Goal: Book appointment/travel/reservation

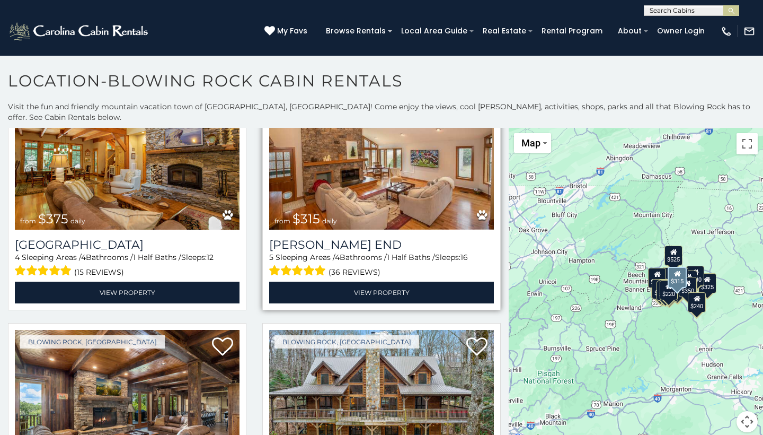
scroll to position [81, 0]
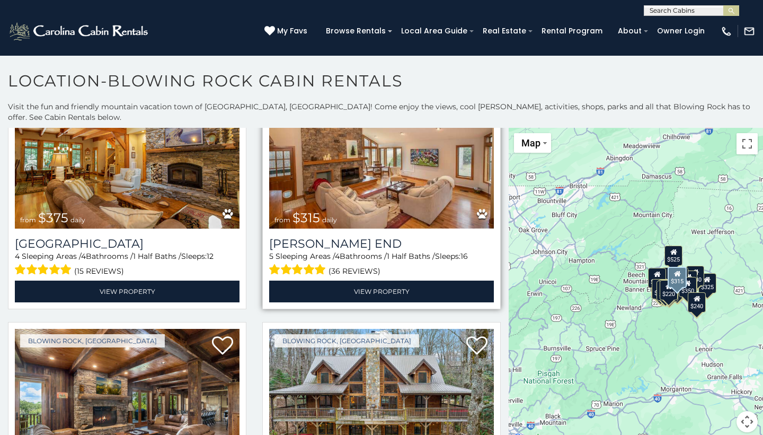
click at [383, 202] on img at bounding box center [381, 153] width 225 height 150
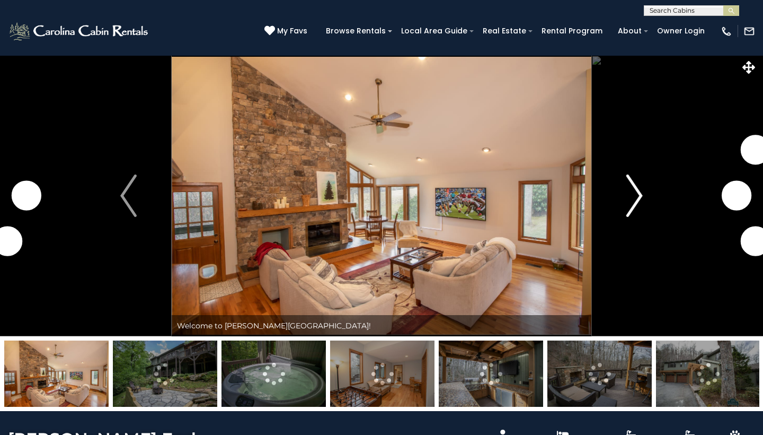
click at [637, 197] on img "Next" at bounding box center [634, 195] width 16 height 42
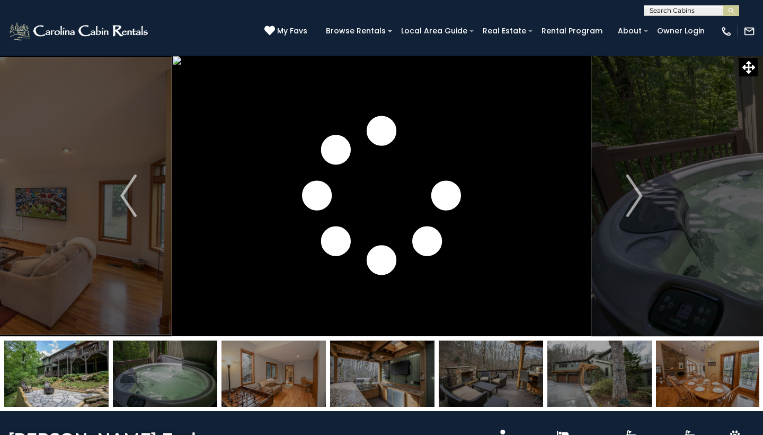
click at [104, 368] on img at bounding box center [56, 373] width 104 height 66
click at [641, 197] on img "Next" at bounding box center [634, 195] width 16 height 42
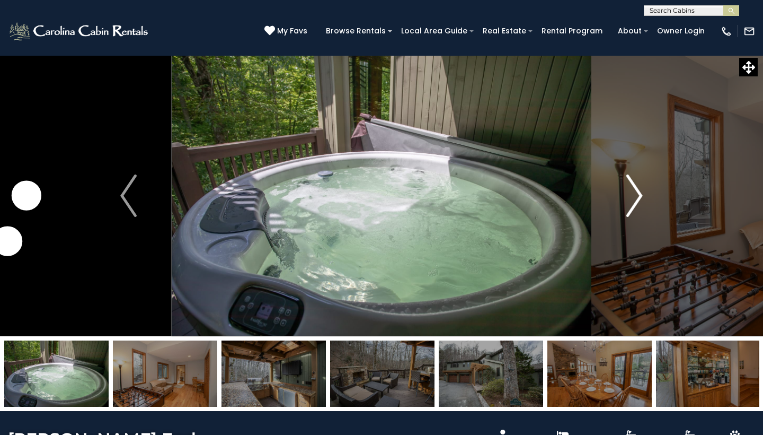
click at [639, 196] on img "Next" at bounding box center [634, 195] width 16 height 42
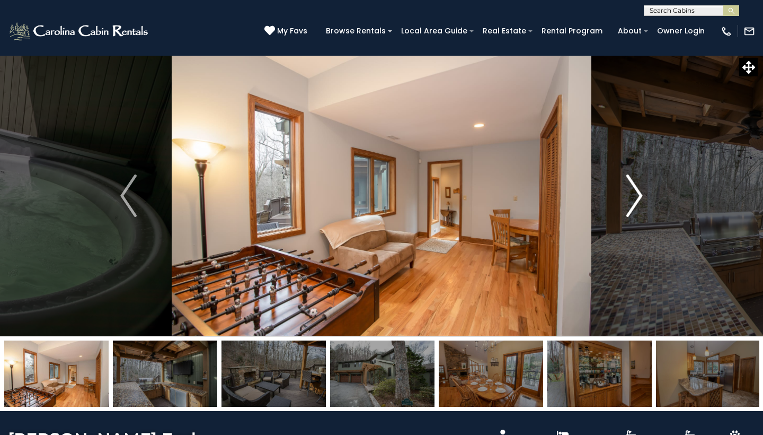
click at [639, 196] on img "Next" at bounding box center [634, 195] width 16 height 42
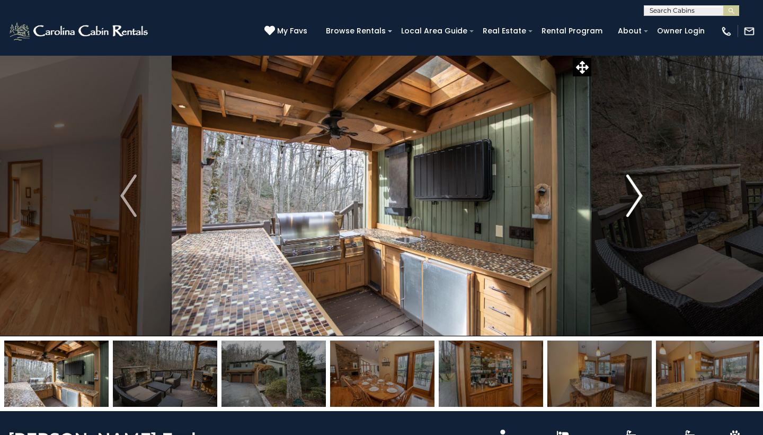
click at [640, 197] on img "Next" at bounding box center [634, 195] width 16 height 42
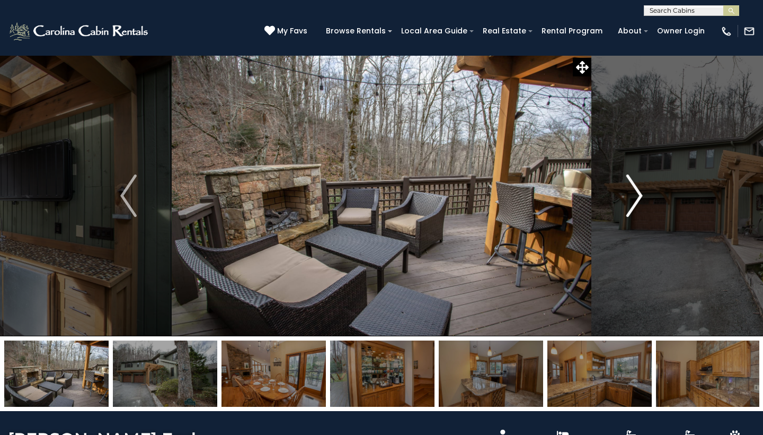
click at [640, 197] on img "Next" at bounding box center [634, 195] width 16 height 42
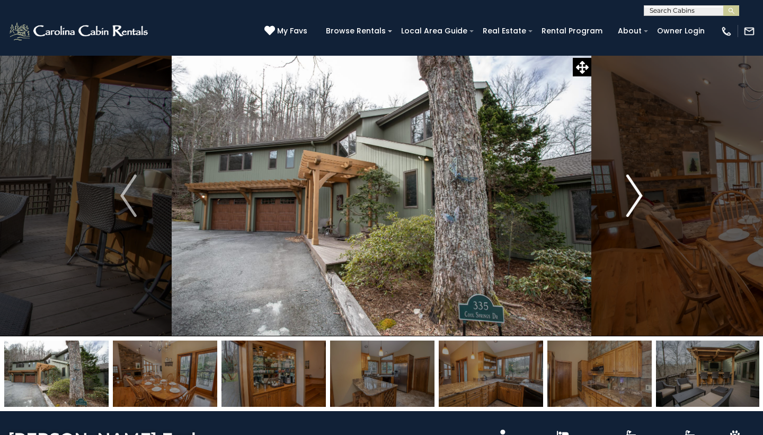
click at [640, 197] on img "Next" at bounding box center [634, 195] width 16 height 42
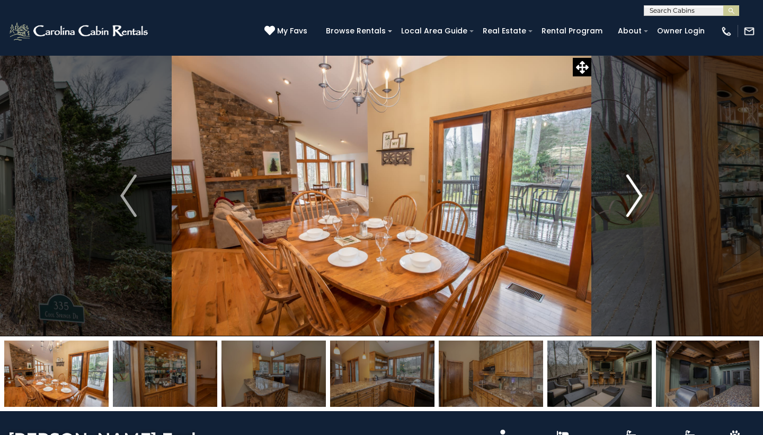
click at [640, 197] on img "Next" at bounding box center [634, 195] width 16 height 42
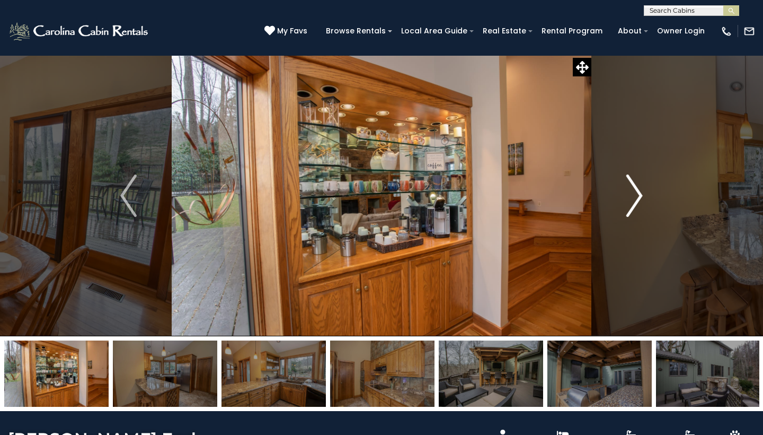
click at [640, 196] on img "Next" at bounding box center [634, 195] width 16 height 42
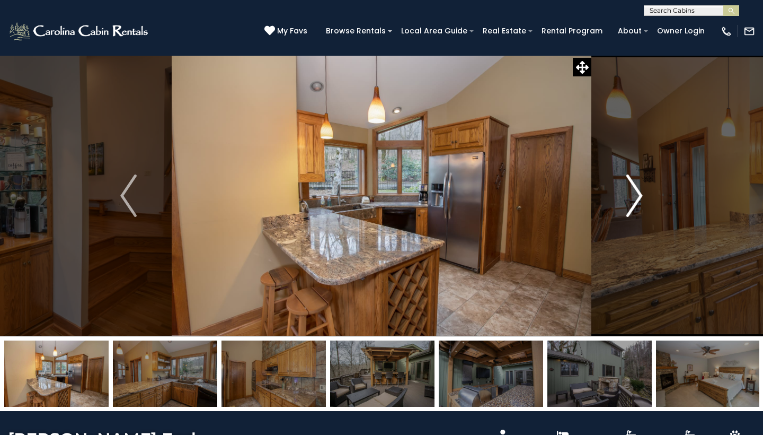
click at [639, 197] on img "Next" at bounding box center [634, 195] width 16 height 42
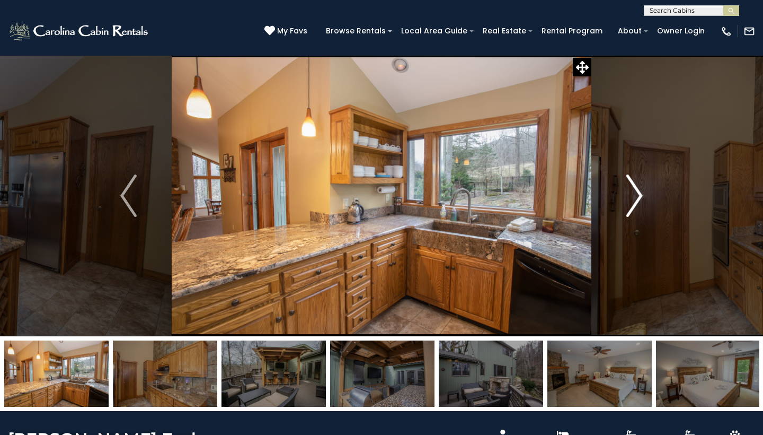
click at [639, 197] on img "Next" at bounding box center [634, 195] width 16 height 42
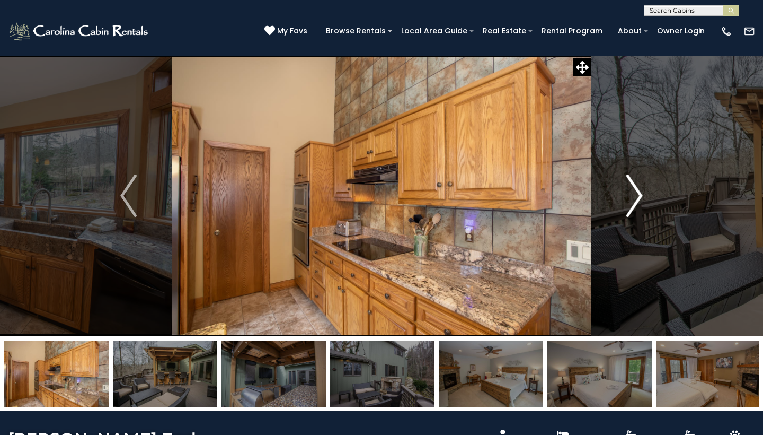
click at [638, 196] on img "Next" at bounding box center [634, 195] width 16 height 42
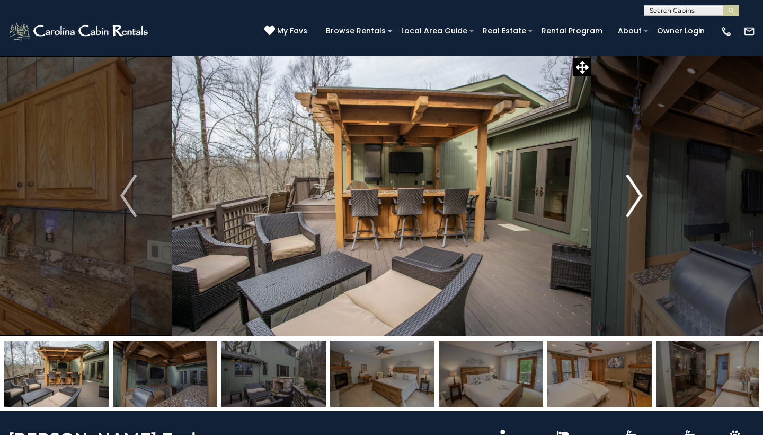
click at [639, 196] on img "Next" at bounding box center [634, 195] width 16 height 42
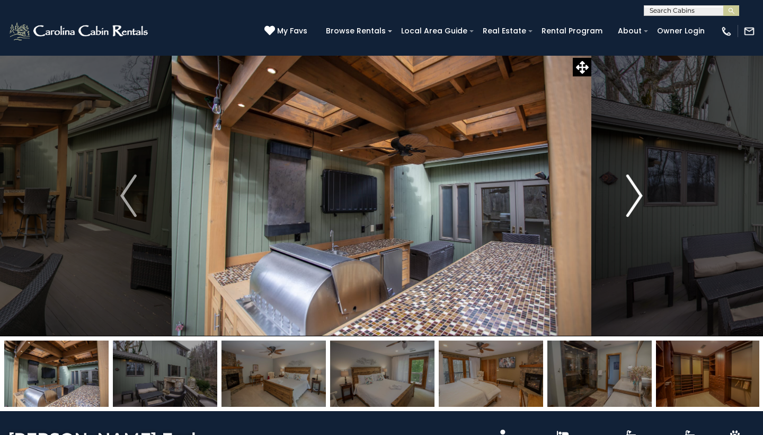
click at [639, 196] on img "Next" at bounding box center [634, 195] width 16 height 42
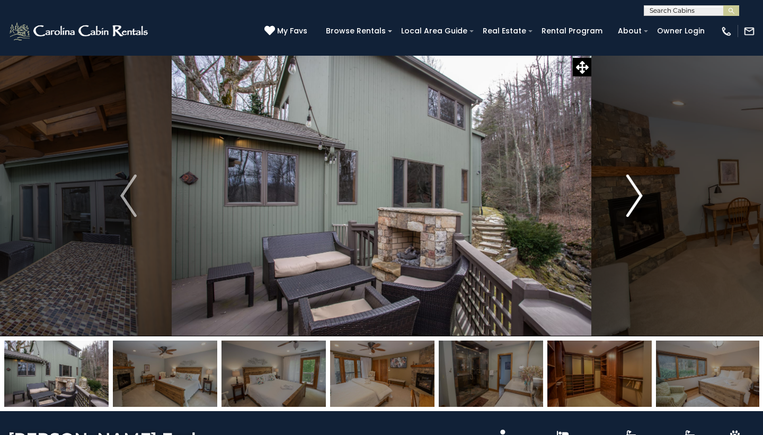
click at [639, 196] on img "Next" at bounding box center [634, 195] width 16 height 42
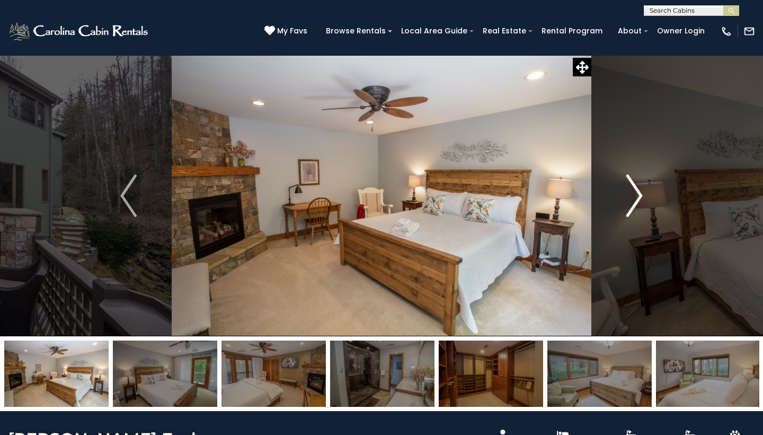
click at [639, 196] on img "Next" at bounding box center [634, 195] width 16 height 42
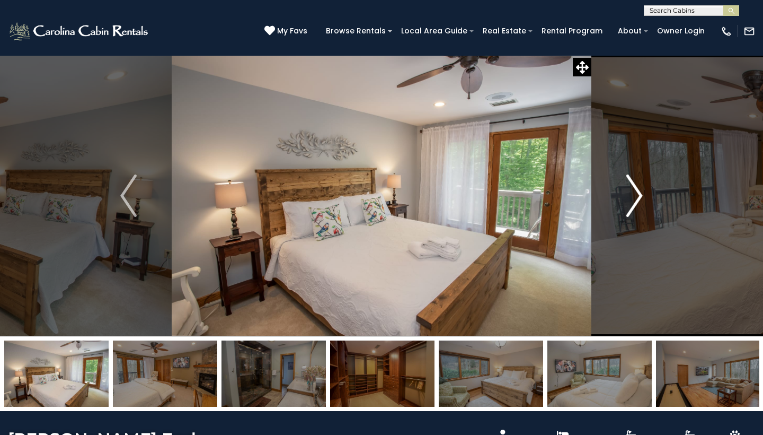
click at [639, 196] on img "Next" at bounding box center [634, 195] width 16 height 42
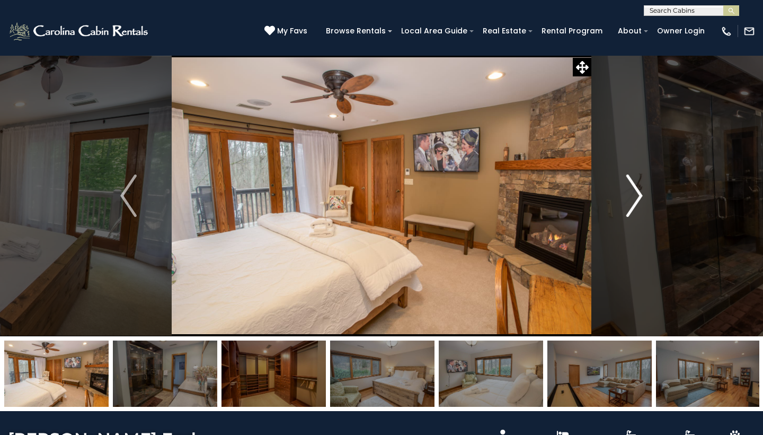
click at [639, 196] on img "Next" at bounding box center [634, 195] width 16 height 42
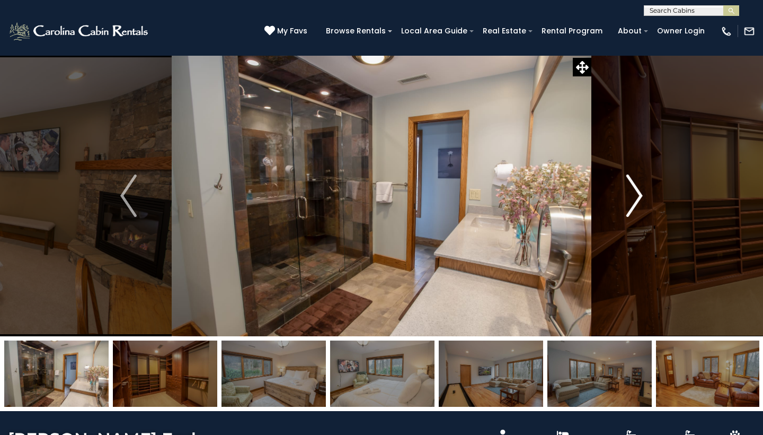
click at [639, 196] on img "Next" at bounding box center [634, 195] width 16 height 42
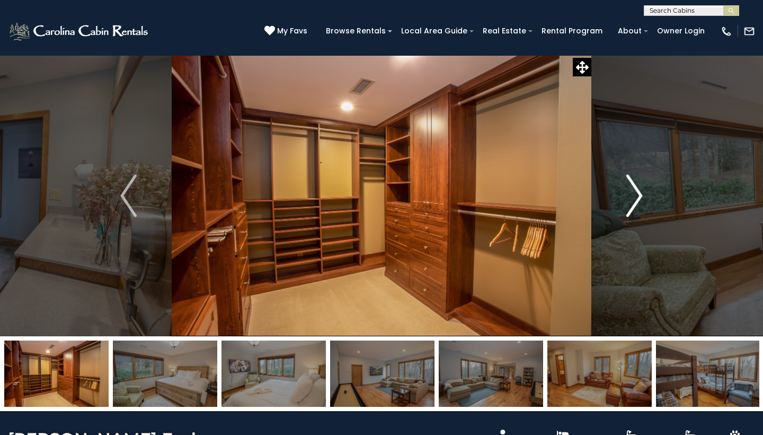
click at [639, 195] on img "Next" at bounding box center [634, 195] width 16 height 42
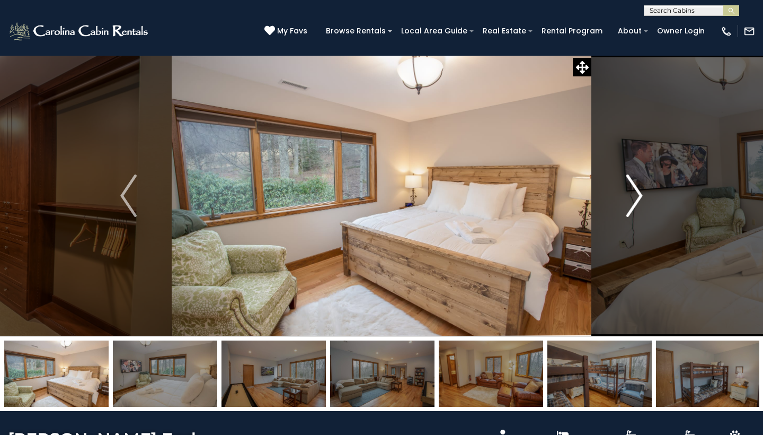
click at [639, 195] on img "Next" at bounding box center [634, 195] width 16 height 42
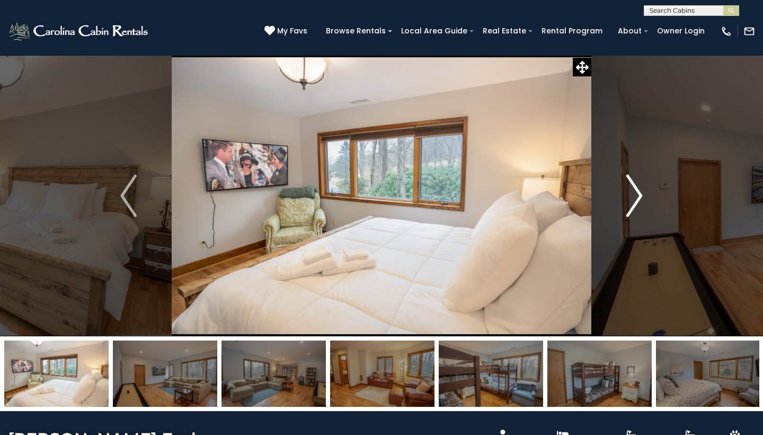
click at [639, 195] on img "Next" at bounding box center [634, 195] width 16 height 42
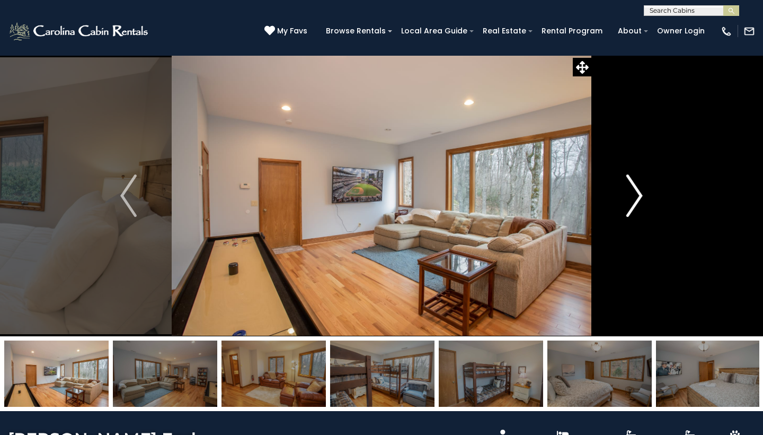
click at [639, 195] on img "Next" at bounding box center [634, 195] width 16 height 42
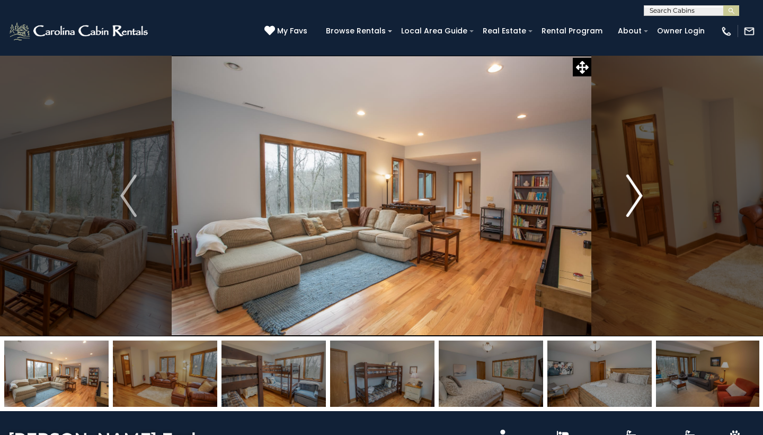
click at [639, 195] on img "Next" at bounding box center [634, 195] width 16 height 42
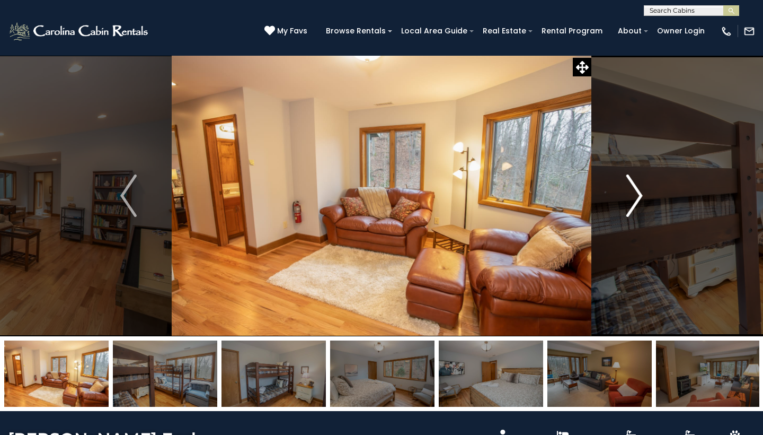
click at [639, 195] on img "Next" at bounding box center [634, 195] width 16 height 42
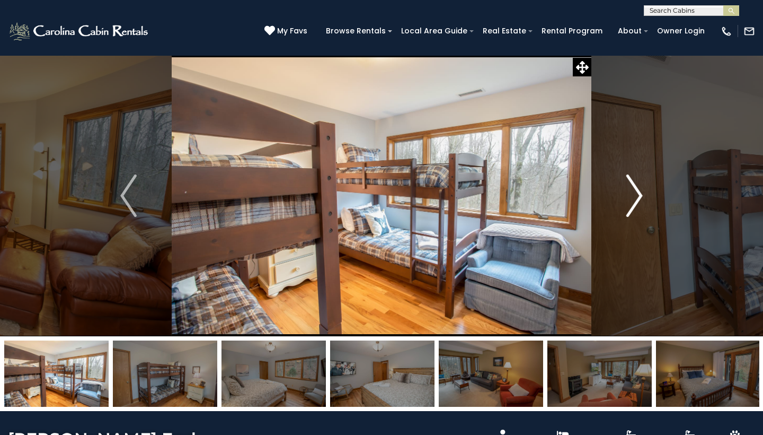
click at [639, 195] on img "Next" at bounding box center [634, 195] width 16 height 42
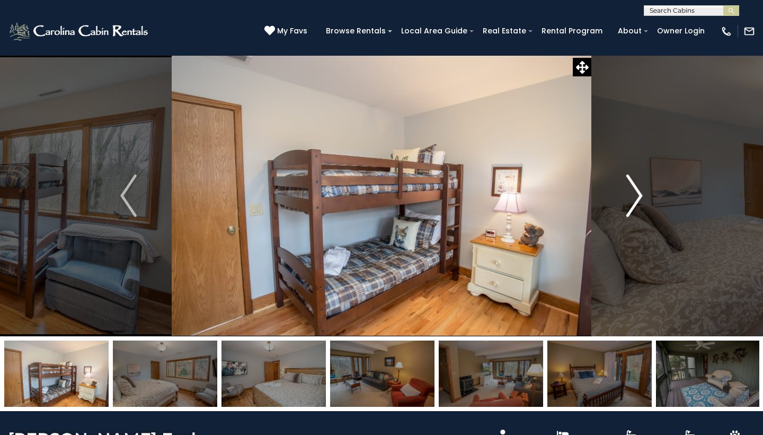
click at [639, 195] on img "Next" at bounding box center [634, 195] width 16 height 42
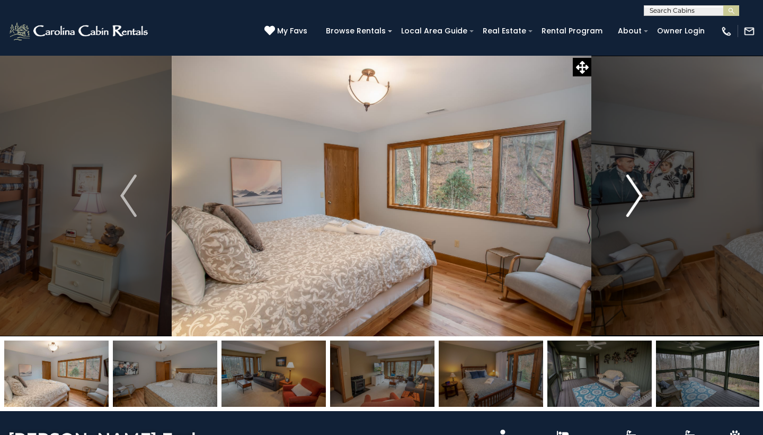
click at [639, 195] on img "Next" at bounding box center [634, 195] width 16 height 42
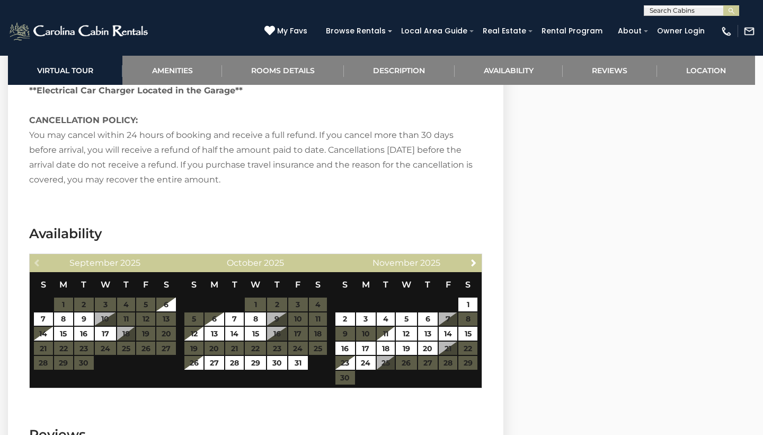
scroll to position [2332, 0]
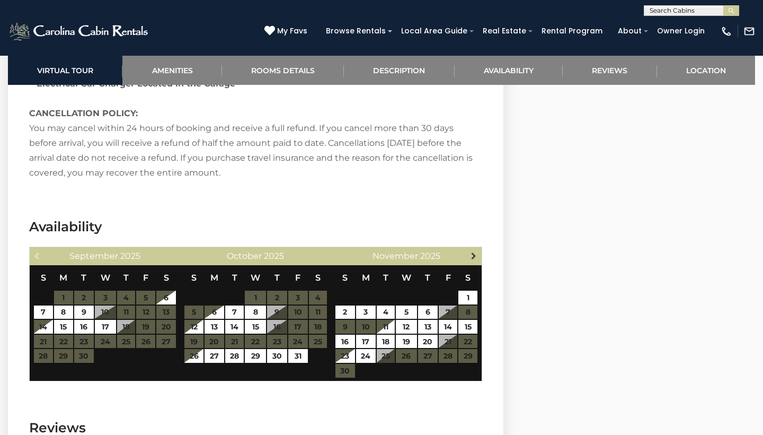
click at [474, 251] on span "Next" at bounding box center [473, 255] width 8 height 8
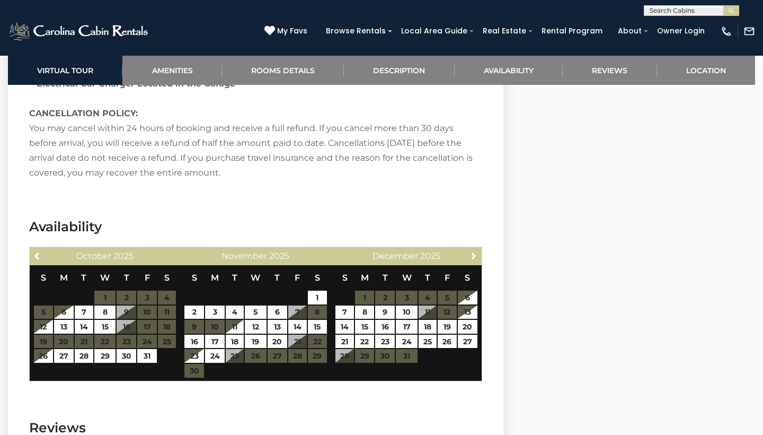
click at [474, 251] on span "Next" at bounding box center [473, 255] width 8 height 8
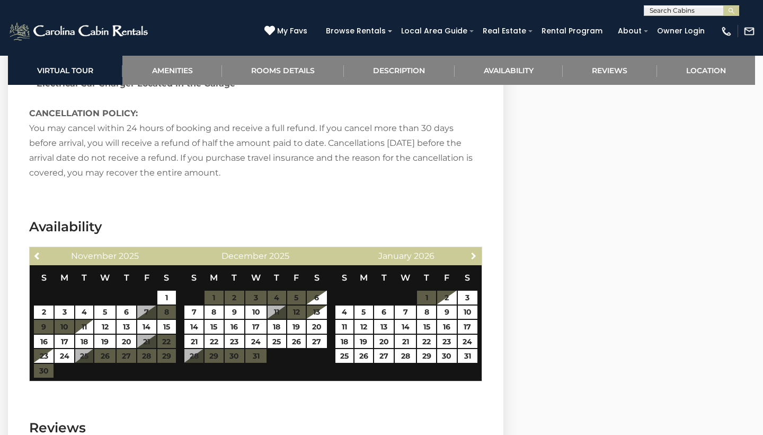
click at [474, 251] on span "Next" at bounding box center [473, 255] width 8 height 8
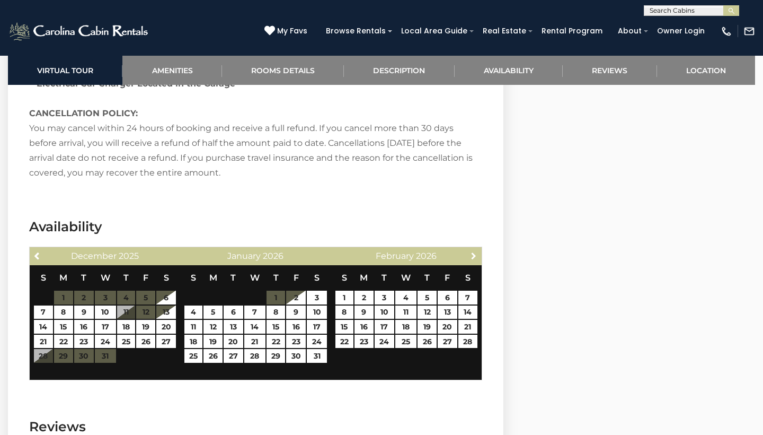
click at [474, 251] on span "Next" at bounding box center [473, 255] width 8 height 8
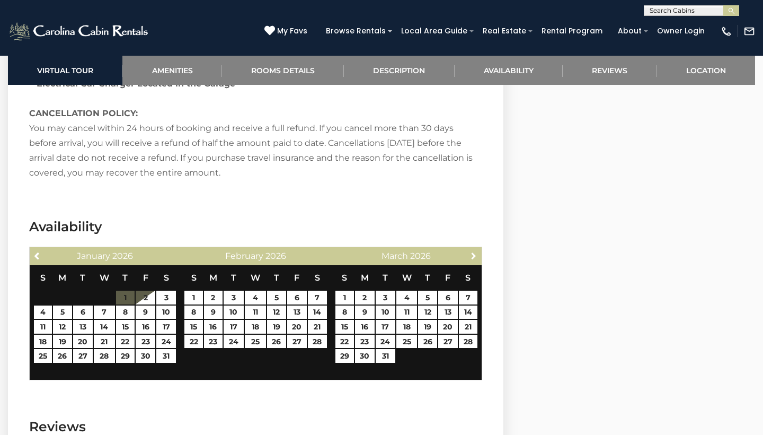
click at [474, 251] on span "Next" at bounding box center [473, 255] width 8 height 8
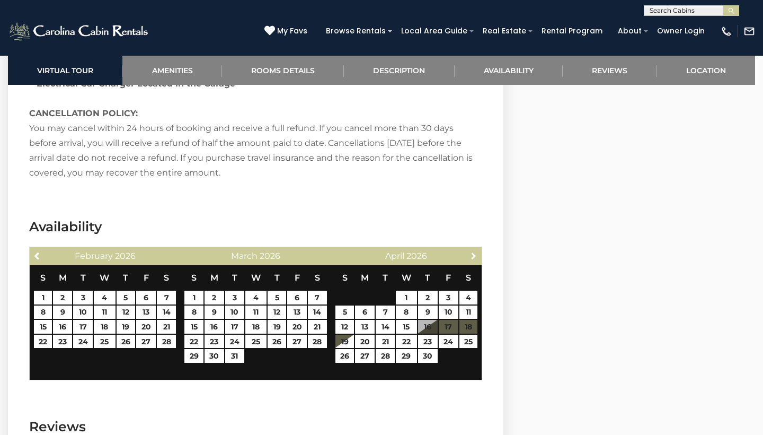
click at [474, 251] on span "Next" at bounding box center [473, 255] width 8 height 8
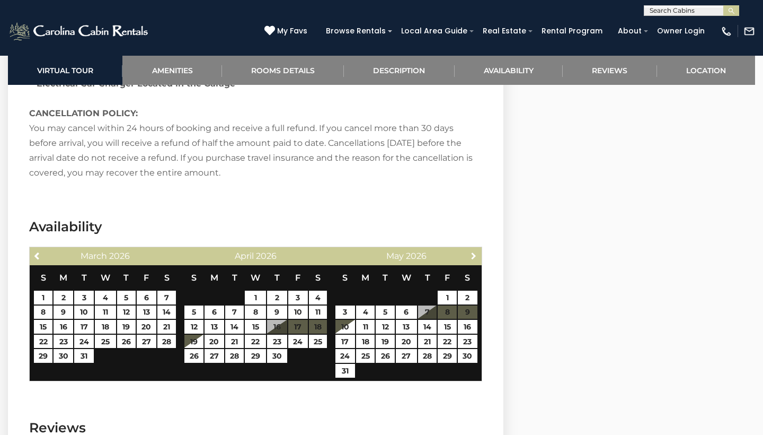
click at [474, 251] on span "Next" at bounding box center [473, 255] width 8 height 8
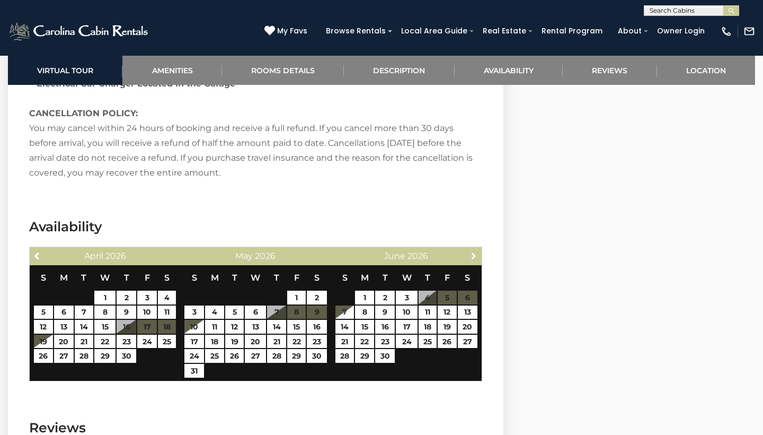
click at [474, 251] on span "Next" at bounding box center [473, 255] width 8 height 8
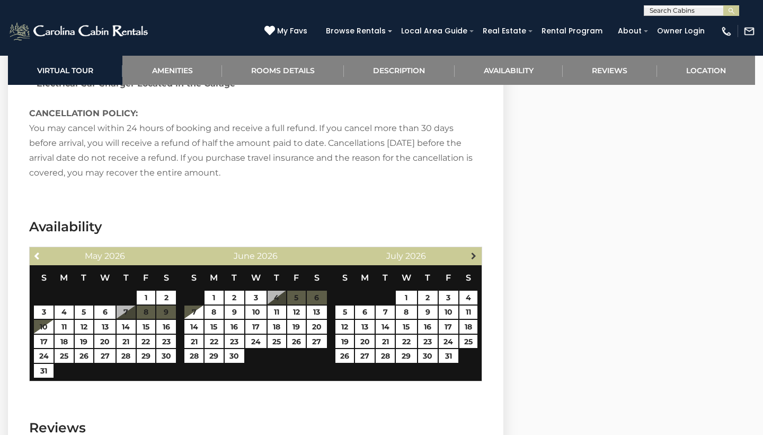
click at [474, 251] on span "Next" at bounding box center [473, 255] width 8 height 8
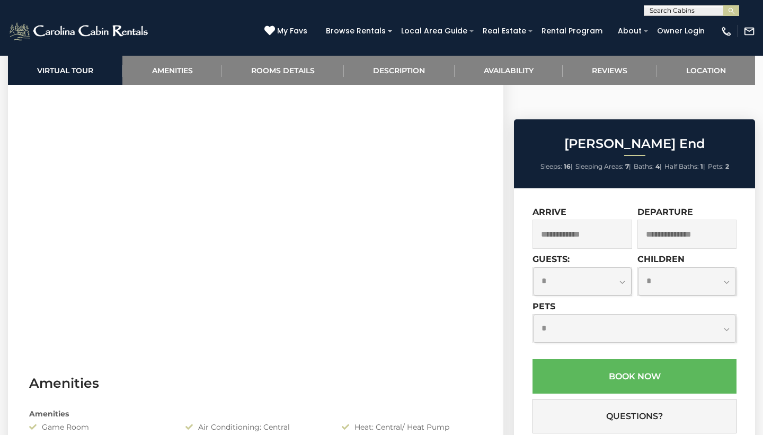
scroll to position [481, 0]
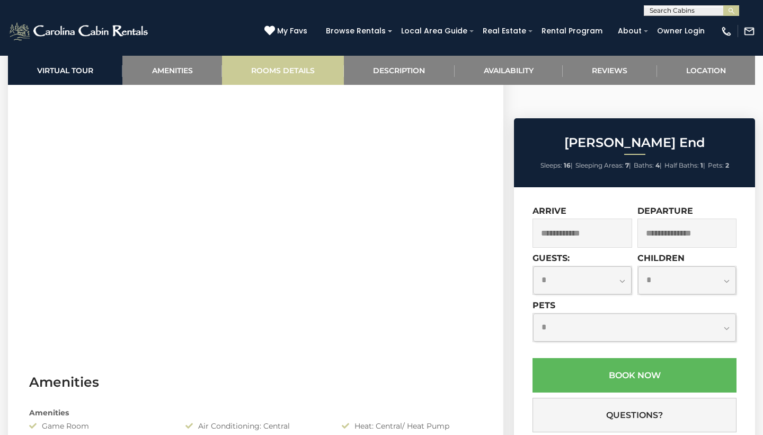
click at [295, 67] on link "Rooms Details" at bounding box center [283, 70] width 122 height 29
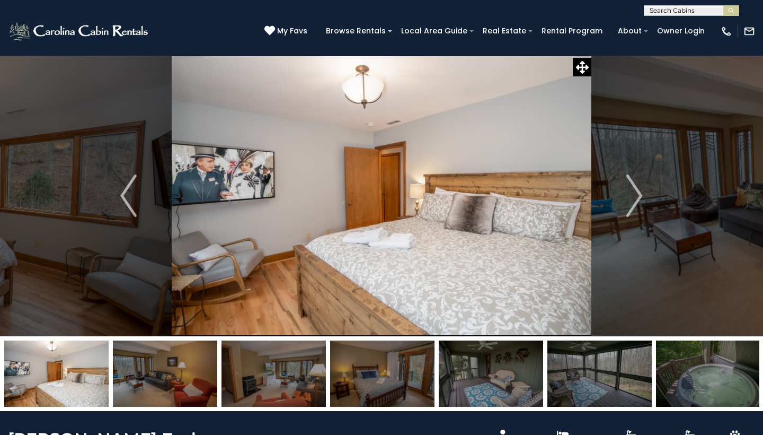
scroll to position [0, 0]
